Goal: Task Accomplishment & Management: Manage account settings

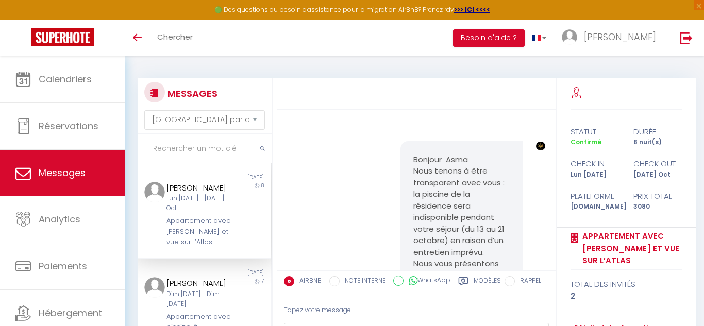
select select "message"
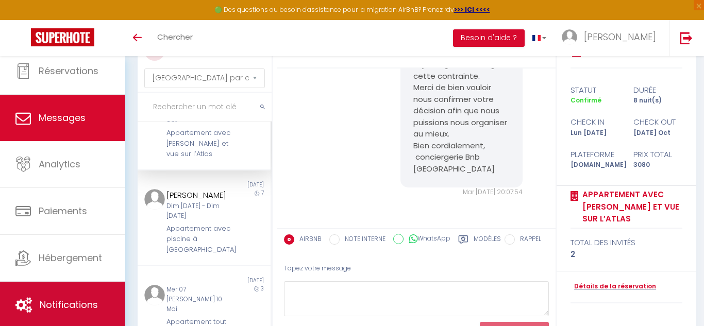
scroll to position [25, 0]
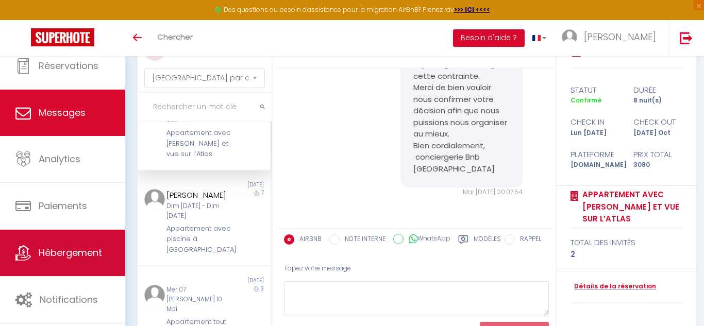
click at [73, 258] on span "Hébergement" at bounding box center [70, 252] width 63 height 13
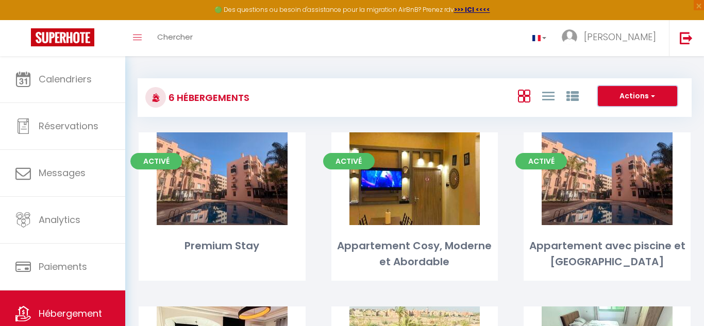
click at [654, 95] on span "button" at bounding box center [652, 96] width 6 height 10
click at [483, 94] on div "Actions Nouveau groupe" at bounding box center [506, 97] width 368 height 23
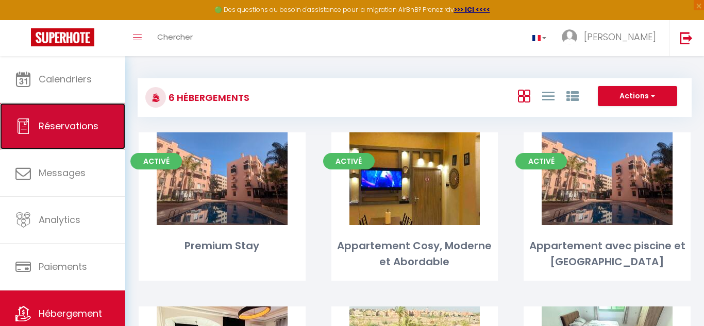
click at [55, 122] on span "Réservations" at bounding box center [69, 126] width 60 height 13
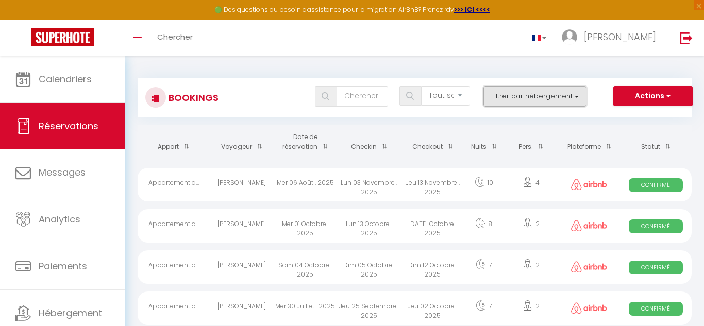
click at [575, 98] on button "Filtrer par hébergement" at bounding box center [534, 96] width 103 height 21
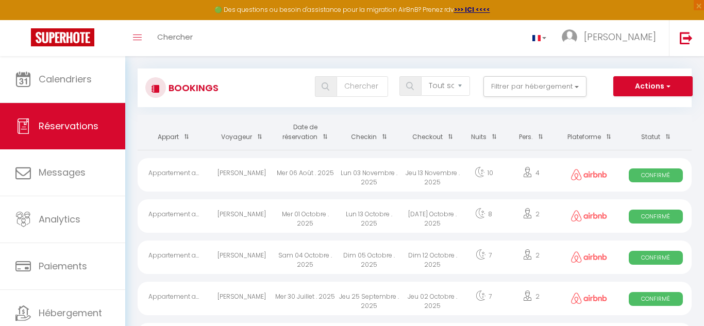
scroll to position [10, 0]
click at [462, 87] on select "Tous les statuts Annulé Confirmé Non Confirmé Tout sauf annulé No Show Request" at bounding box center [445, 86] width 49 height 20
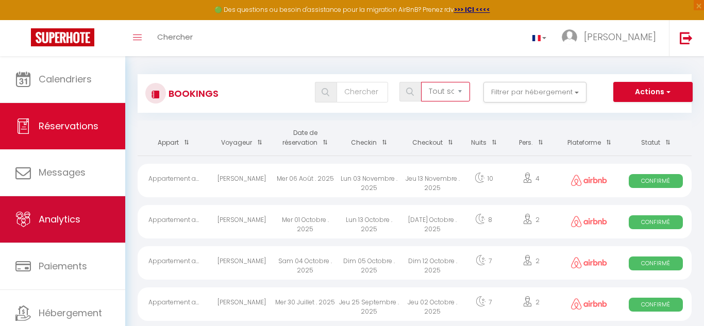
scroll to position [0, 0]
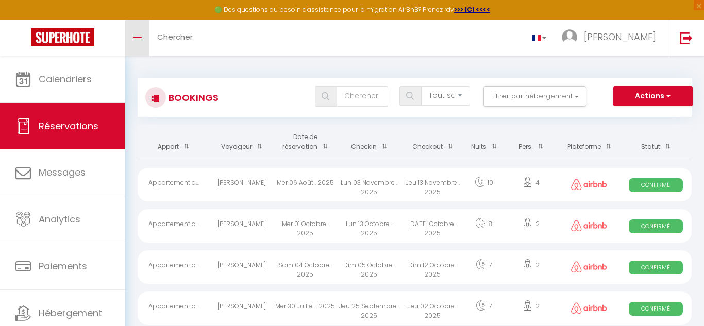
click at [139, 37] on span at bounding box center [137, 37] width 9 height 1
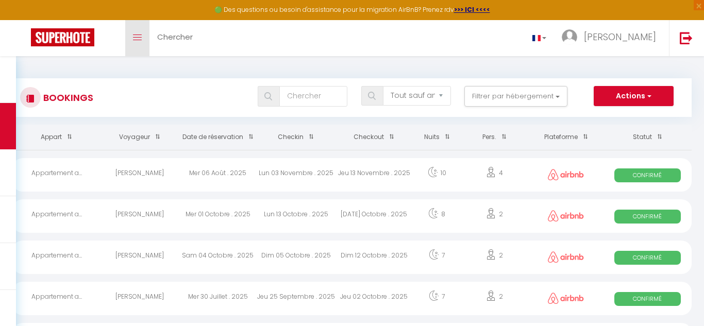
click at [139, 36] on icon "Toggle menubar" at bounding box center [137, 38] width 9 height 6
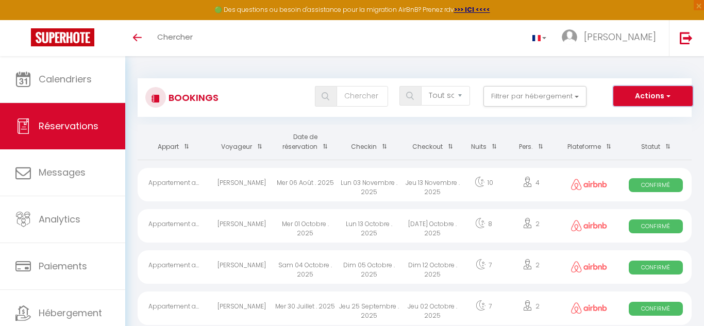
click at [672, 96] on button "Actions" at bounding box center [652, 96] width 79 height 21
click at [672, 95] on button "Actions" at bounding box center [652, 96] width 79 height 21
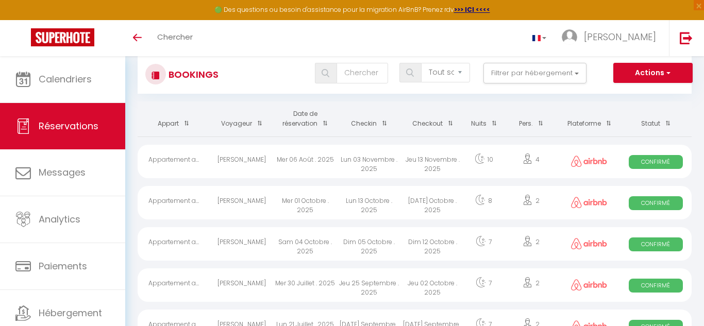
scroll to position [39, 0]
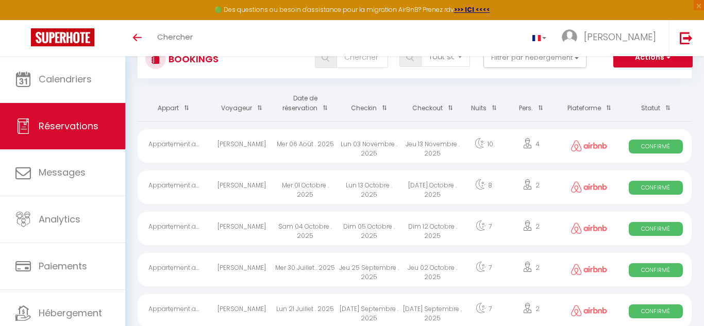
click at [588, 108] on th "Plateforme" at bounding box center [588, 103] width 61 height 35
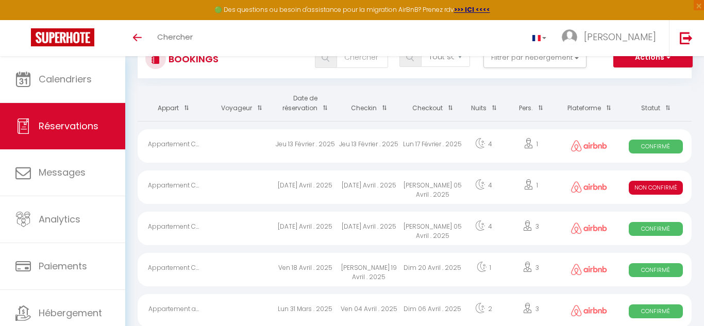
click at [588, 107] on th "Plateforme" at bounding box center [588, 103] width 61 height 35
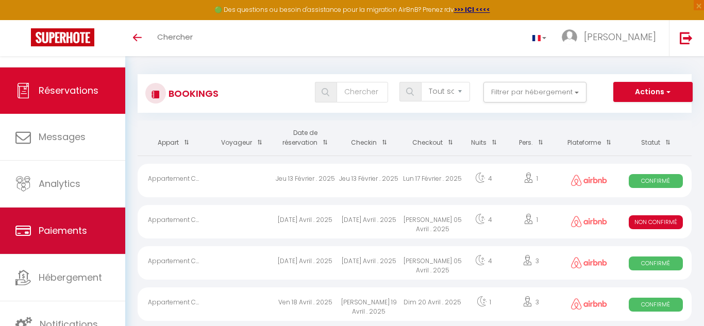
scroll to position [5, 0]
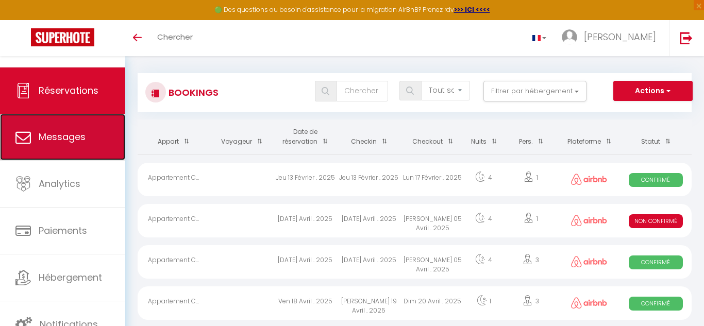
click at [82, 140] on span "Messages" at bounding box center [62, 136] width 47 height 13
select select "message"
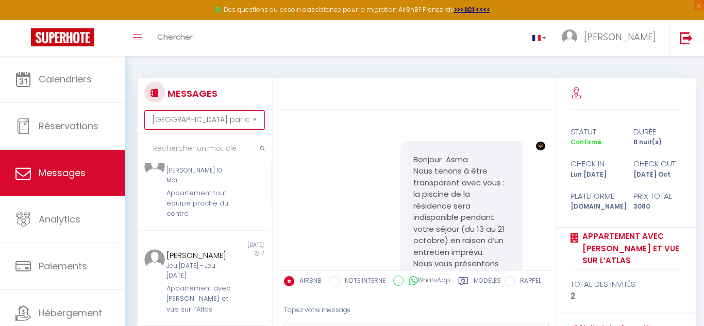
click at [253, 121] on select "[GEOGRAPHIC_DATA] par date de réservation Trier par date de message" at bounding box center [204, 120] width 121 height 20
click at [144, 110] on select "[GEOGRAPHIC_DATA] par date de réservation Trier par date de message" at bounding box center [204, 120] width 121 height 20
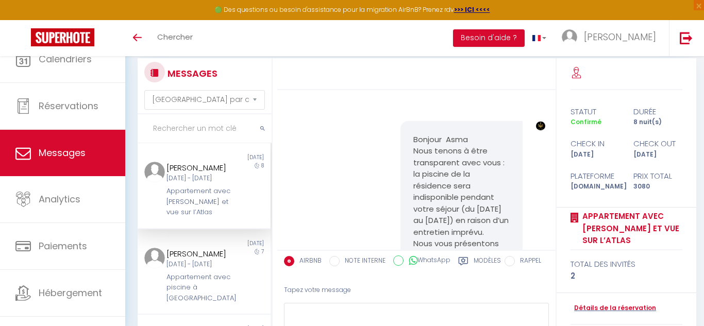
select select "message"
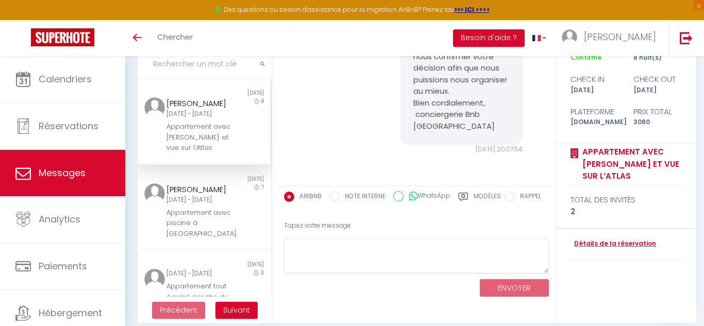
scroll to position [94, 0]
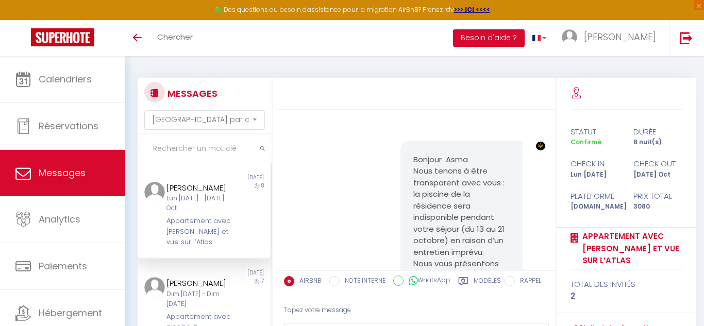
select select "message"
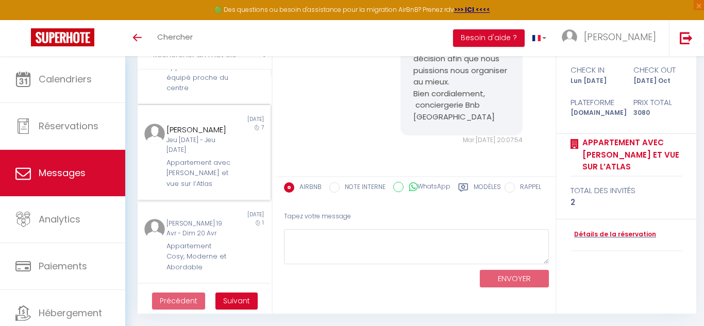
scroll to position [265, 0]
